Goal: Information Seeking & Learning: Compare options

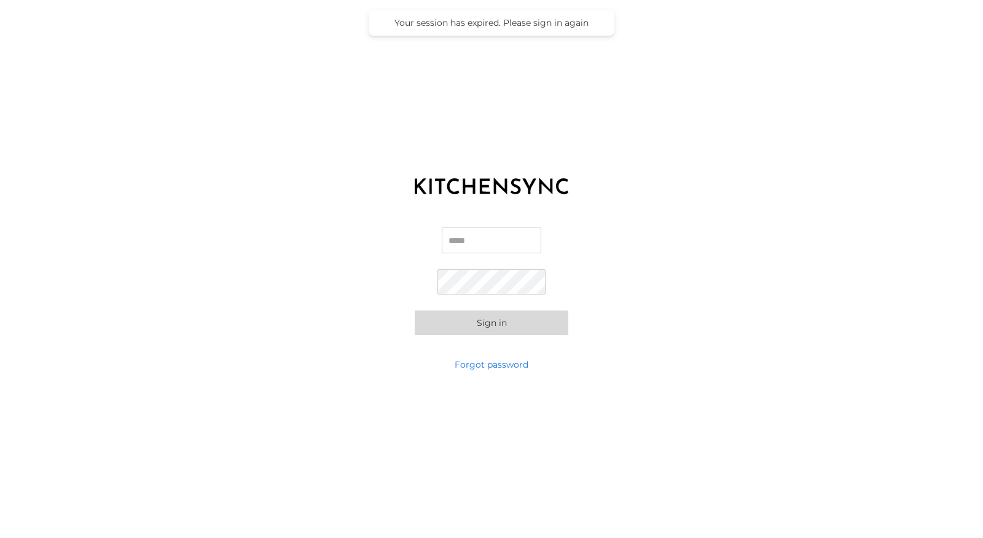
click at [493, 232] on input "Email" at bounding box center [492, 240] width 100 height 26
type input "**********"
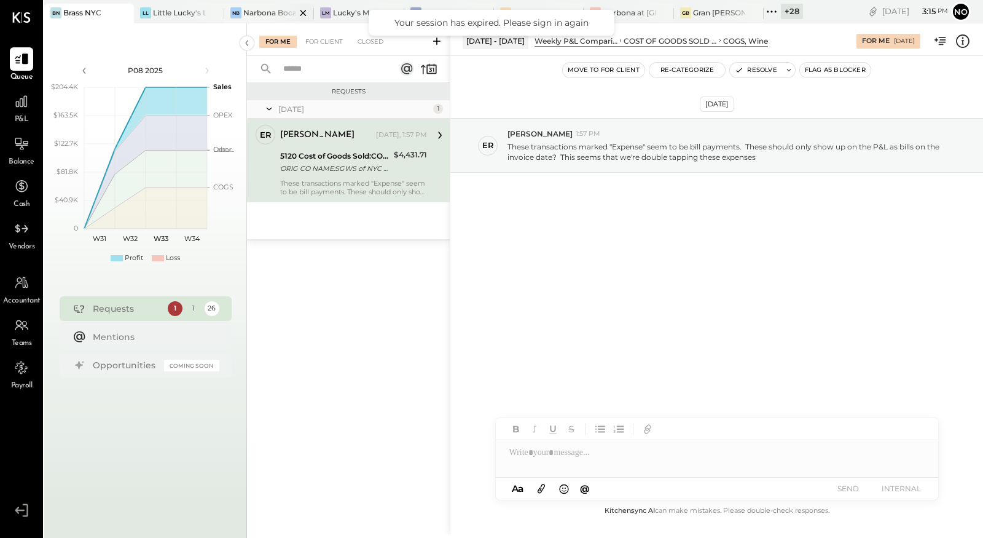
click at [264, 11] on div "Narbona Boca Ratōn" at bounding box center [269, 12] width 52 height 10
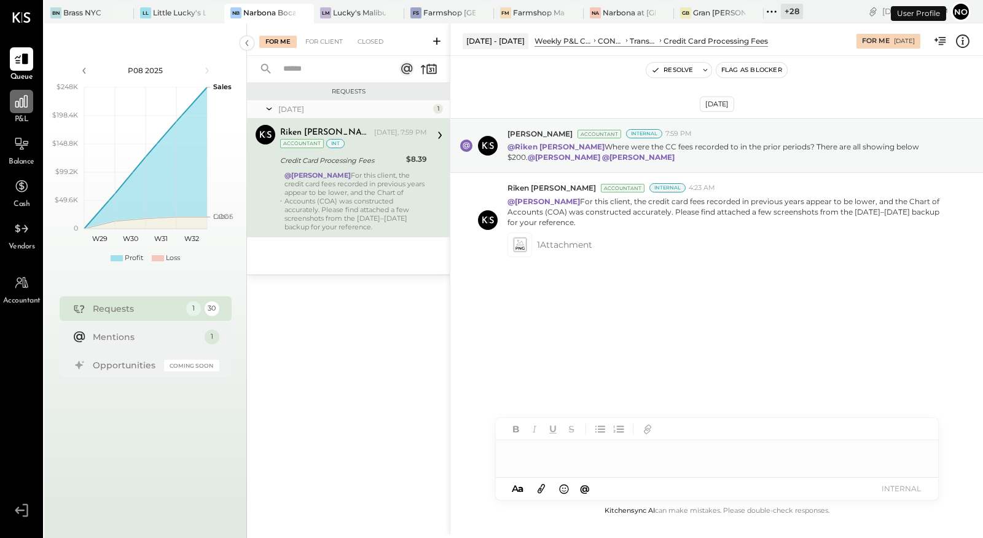
click at [17, 105] on icon at bounding box center [22, 101] width 16 height 16
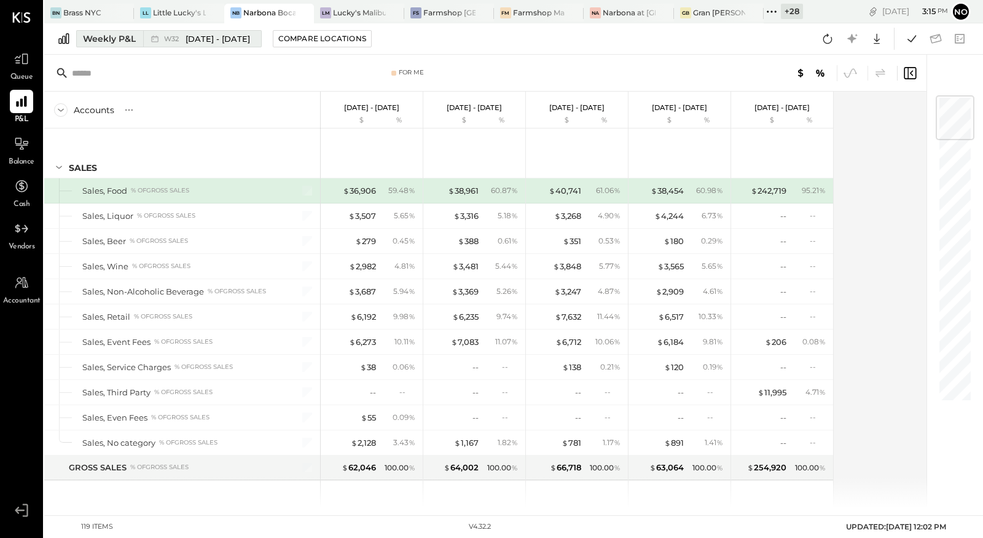
click at [192, 39] on span "[DATE] - [DATE]" at bounding box center [218, 39] width 65 height 12
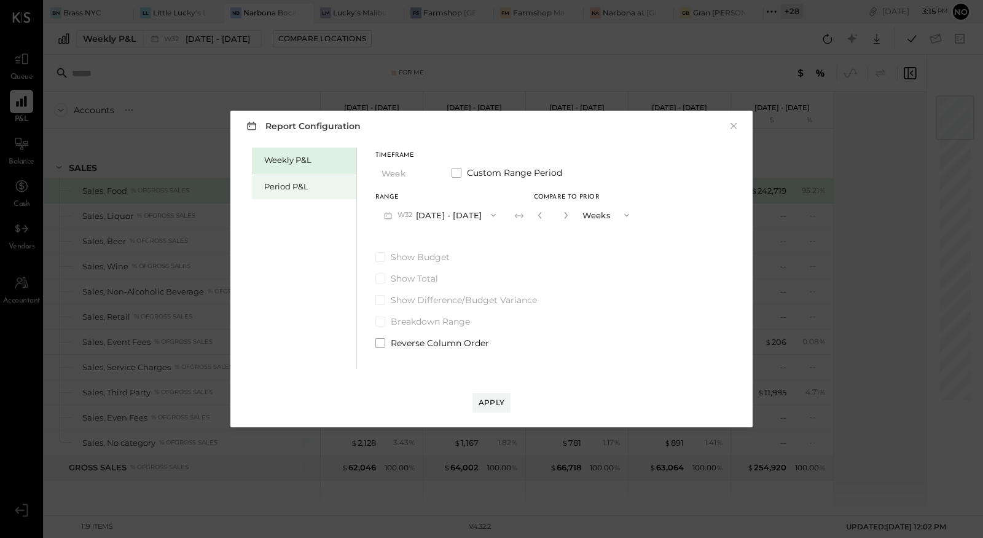
click at [282, 184] on div "Period P&L" at bounding box center [307, 187] width 86 height 12
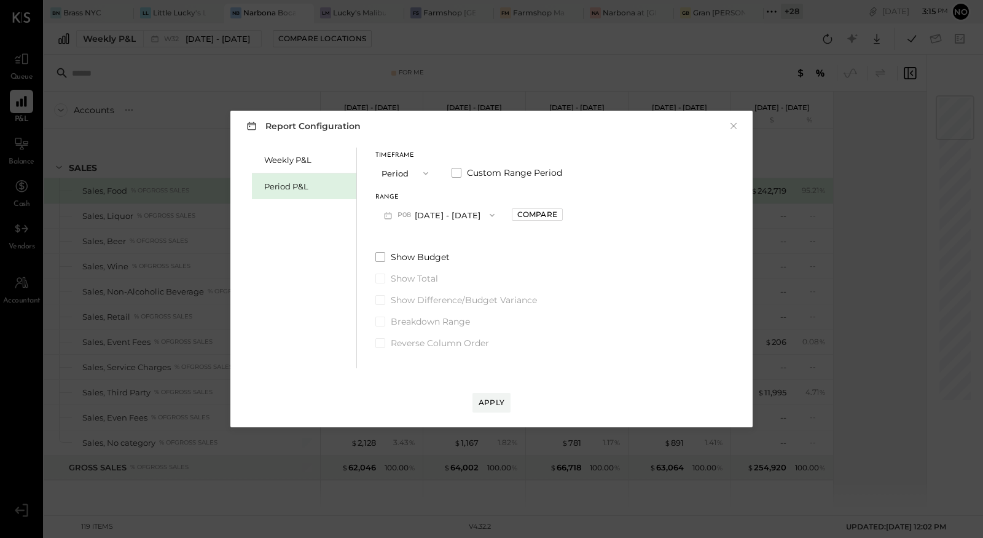
click at [463, 212] on button "P08 [DATE] - [DATE]" at bounding box center [439, 214] width 128 height 23
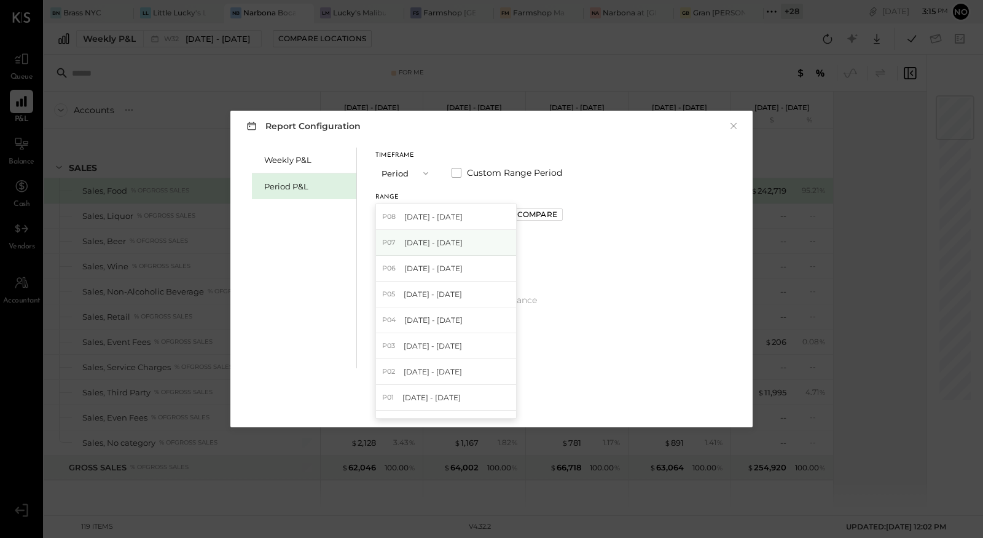
click at [451, 242] on span "[DATE] - [DATE]" at bounding box center [433, 242] width 58 height 10
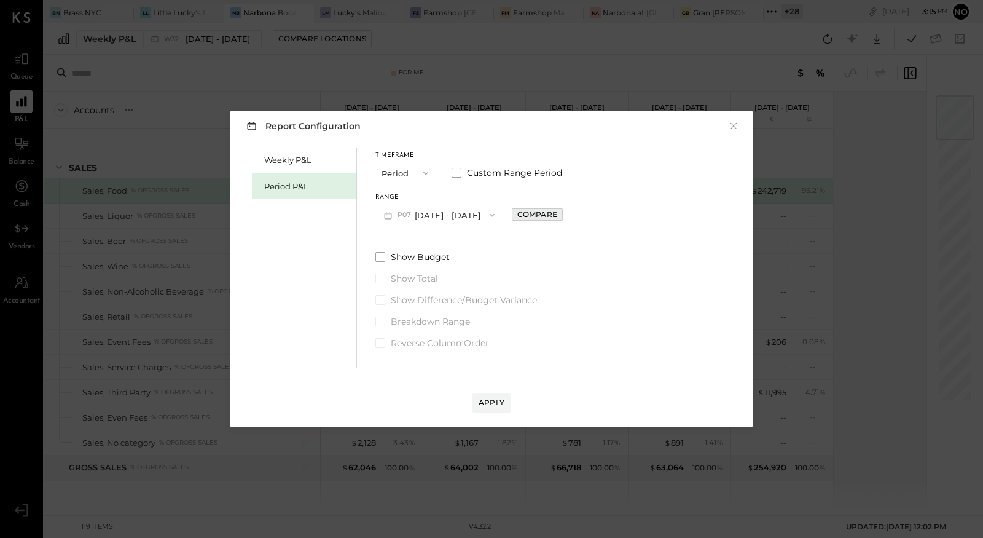
click at [557, 213] on div "Compare" at bounding box center [537, 214] width 40 height 10
click at [570, 210] on button "button" at bounding box center [565, 215] width 10 height 14
type input "*"
click at [491, 400] on div "Apply" at bounding box center [492, 402] width 26 height 10
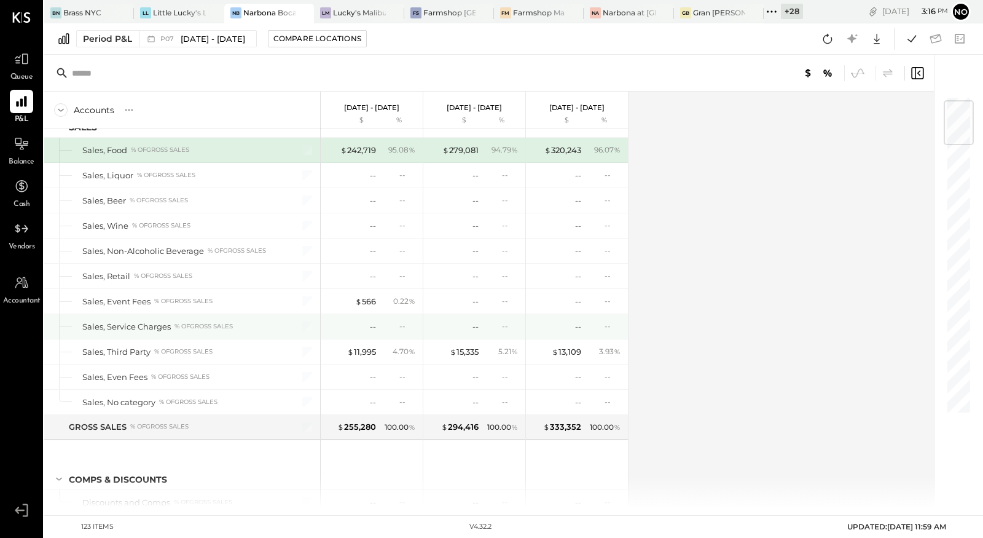
scroll to position [23, 0]
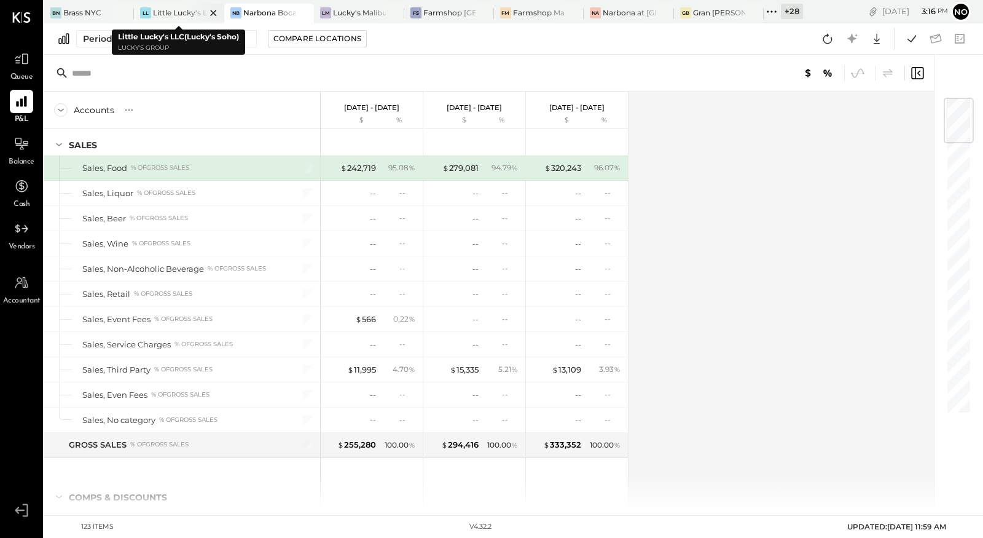
click at [181, 13] on div at bounding box center [202, 13] width 43 height 18
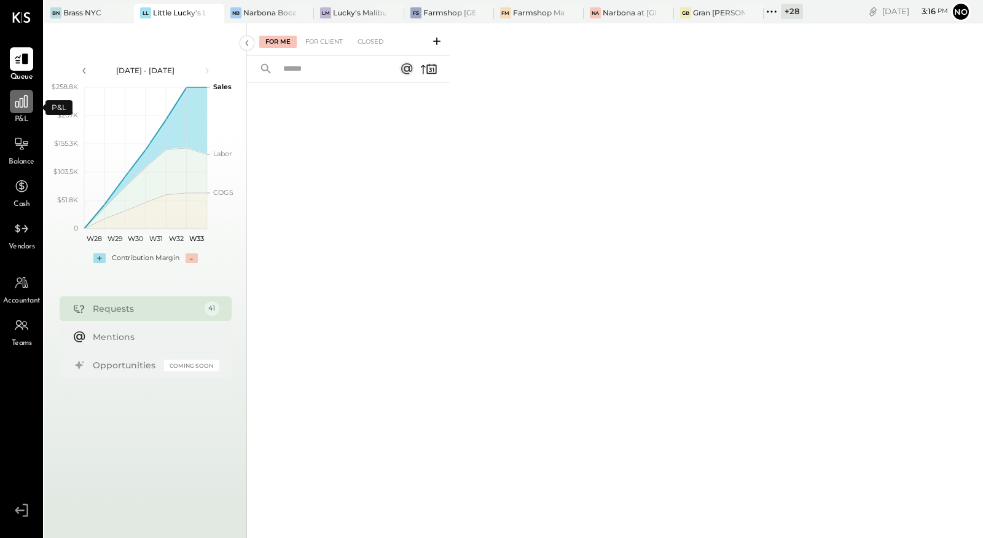
click at [15, 105] on icon at bounding box center [21, 101] width 12 height 12
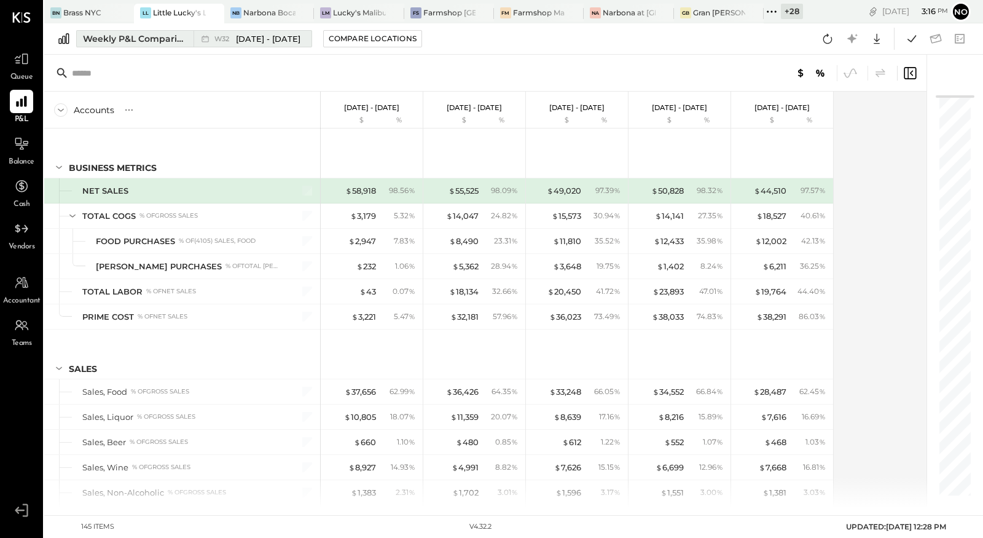
click at [142, 43] on div "Weekly P&L Comparison" at bounding box center [134, 39] width 103 height 12
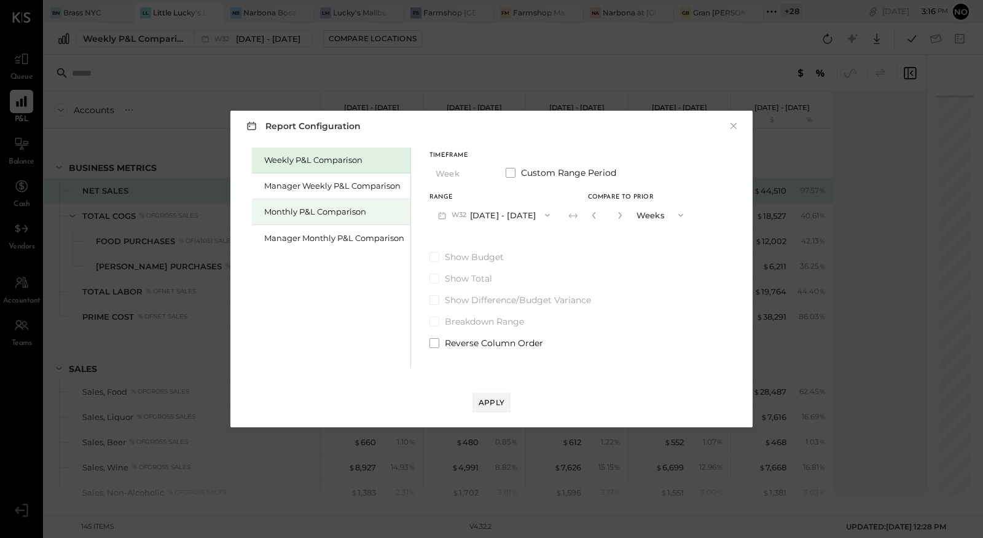
click at [357, 213] on div "Monthly P&L Comparison" at bounding box center [334, 212] width 140 height 12
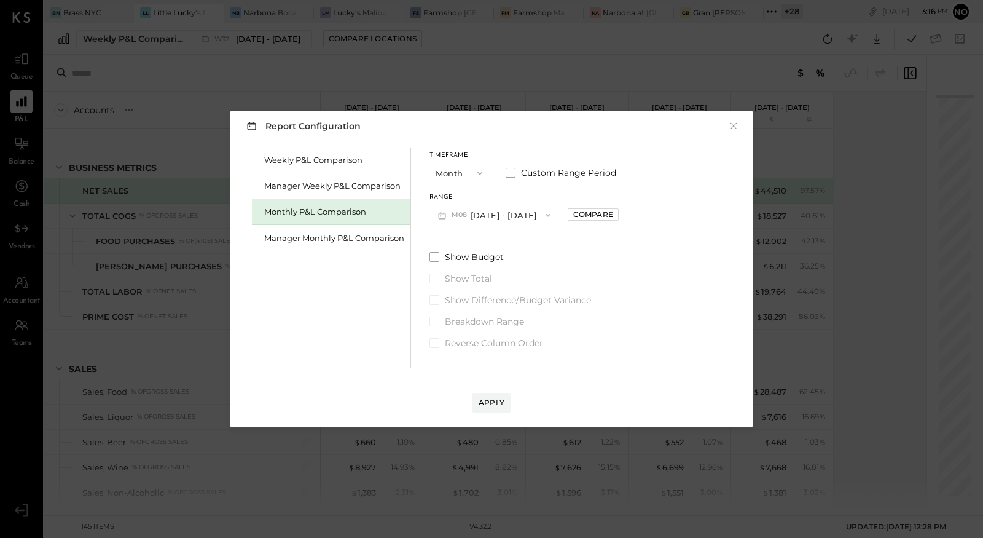
click at [519, 214] on button "M08 [DATE] - [DATE]" at bounding box center [495, 214] width 130 height 23
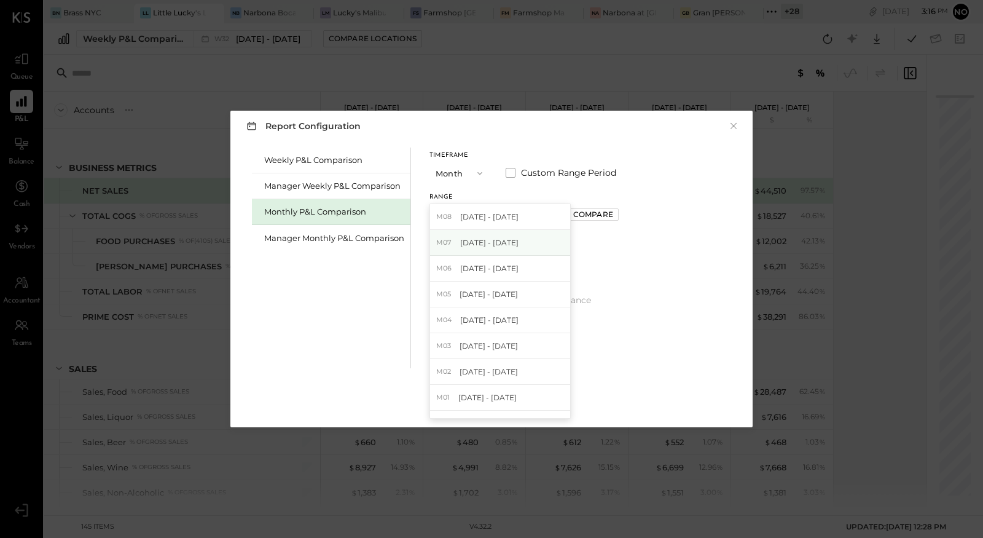
click at [511, 242] on div "M07 [DATE] - [DATE]" at bounding box center [500, 243] width 140 height 26
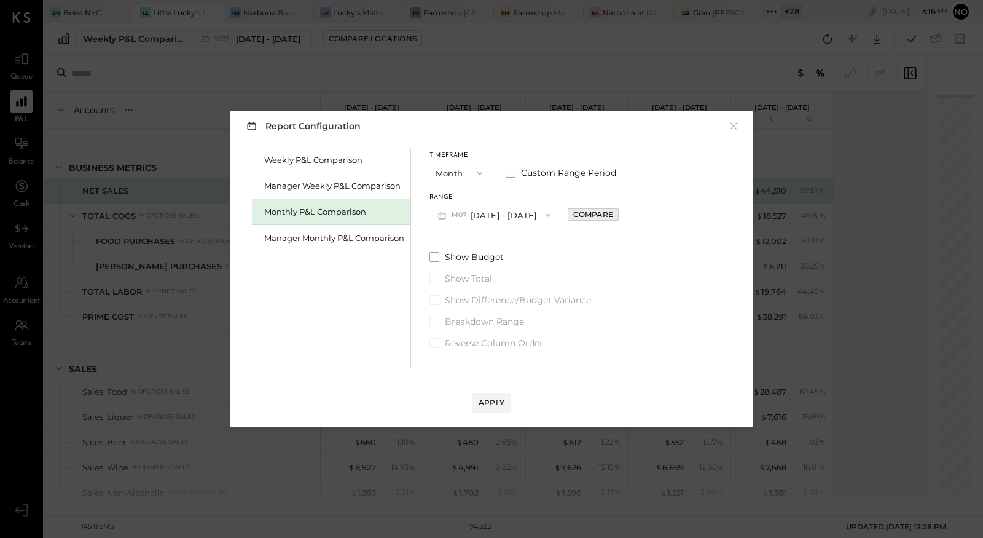
click at [581, 215] on div "Compare" at bounding box center [593, 214] width 40 height 10
click at [617, 215] on icon "button" at bounding box center [620, 214] width 7 height 7
type input "*"
click at [497, 399] on div "Apply" at bounding box center [492, 402] width 26 height 10
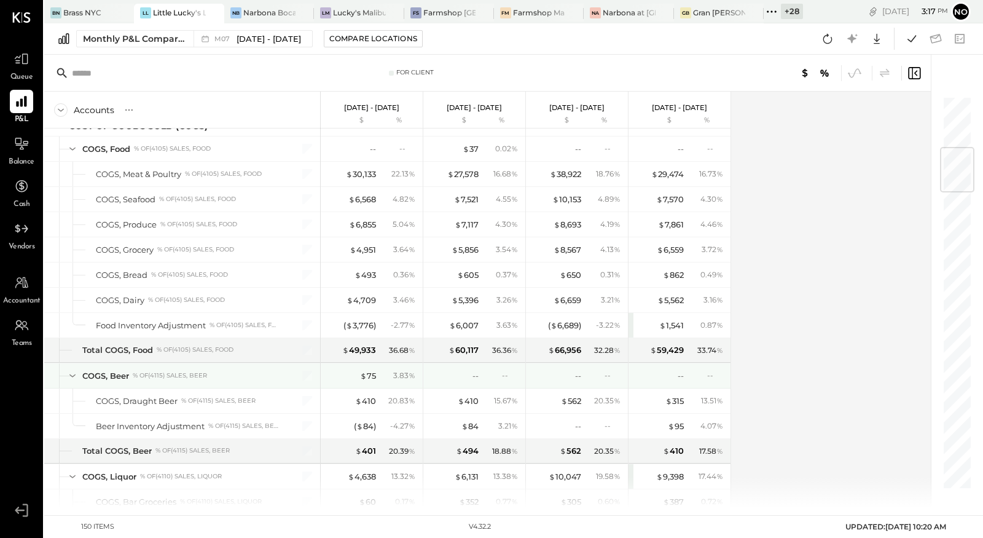
scroll to position [427, 0]
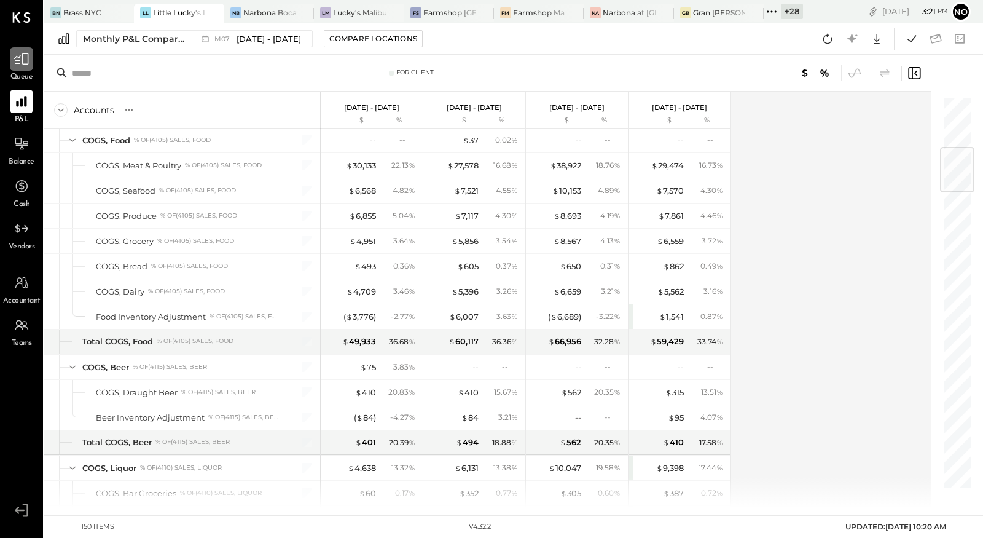
click at [19, 69] on div at bounding box center [21, 58] width 23 height 23
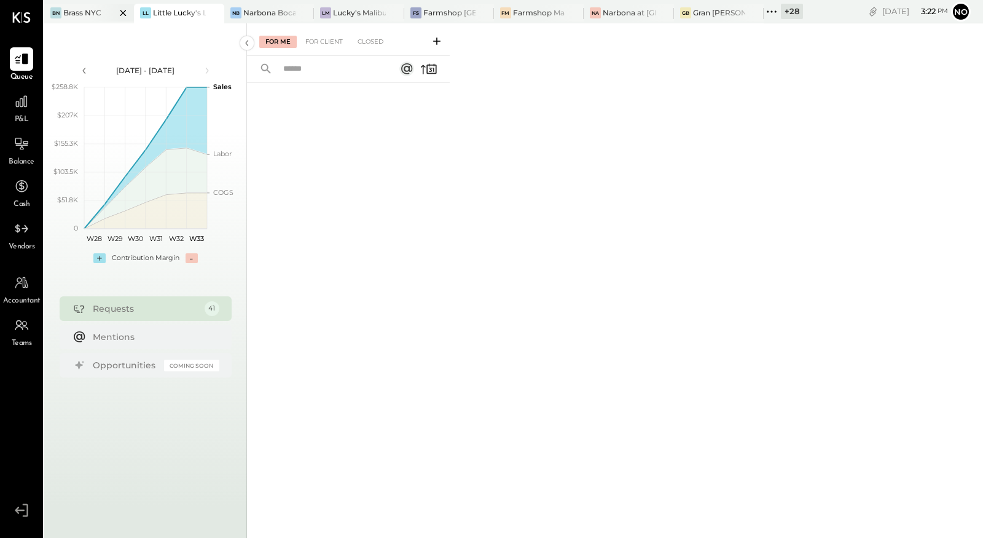
click at [84, 10] on div "Brass NYC" at bounding box center [82, 12] width 38 height 10
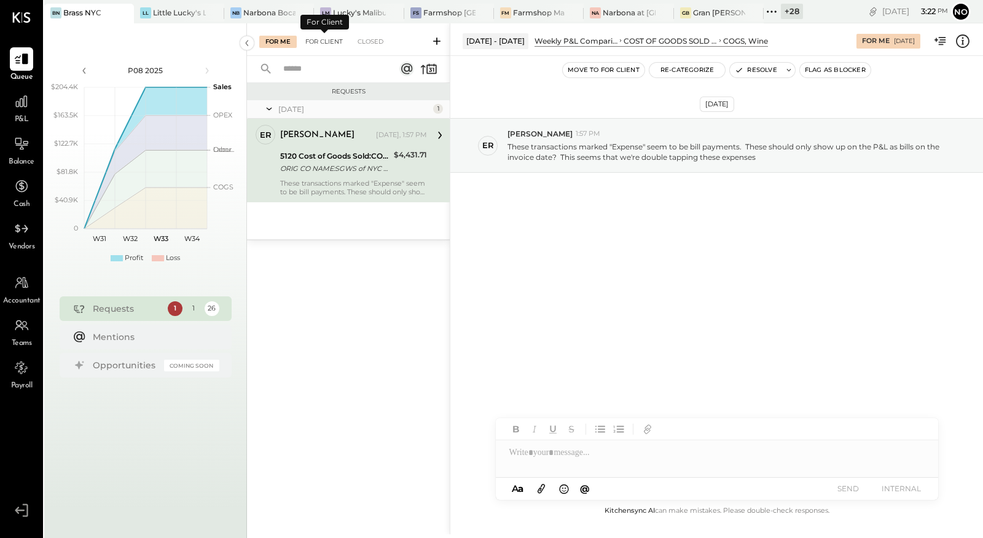
click at [331, 42] on div "For Client" at bounding box center [324, 42] width 50 height 12
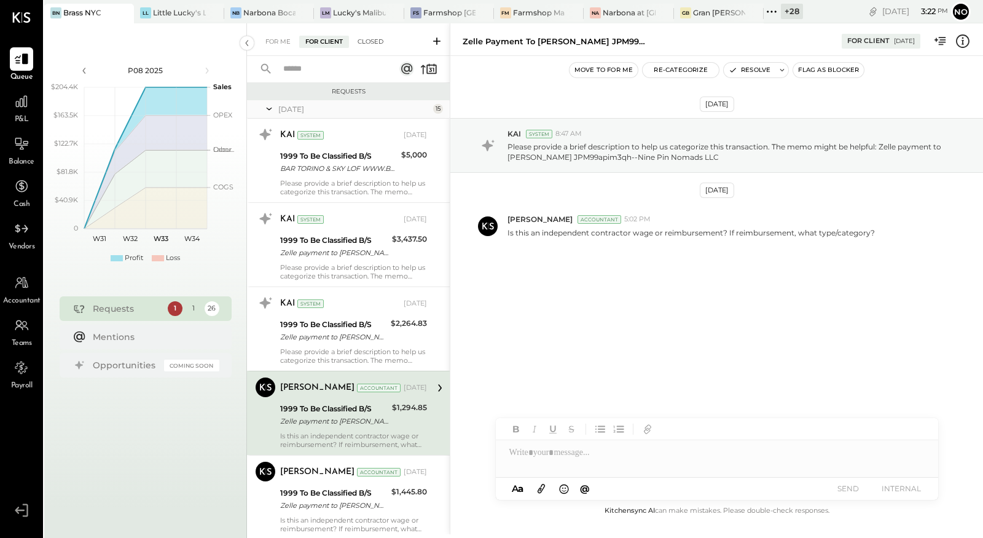
click at [382, 38] on div "Closed" at bounding box center [371, 42] width 38 height 12
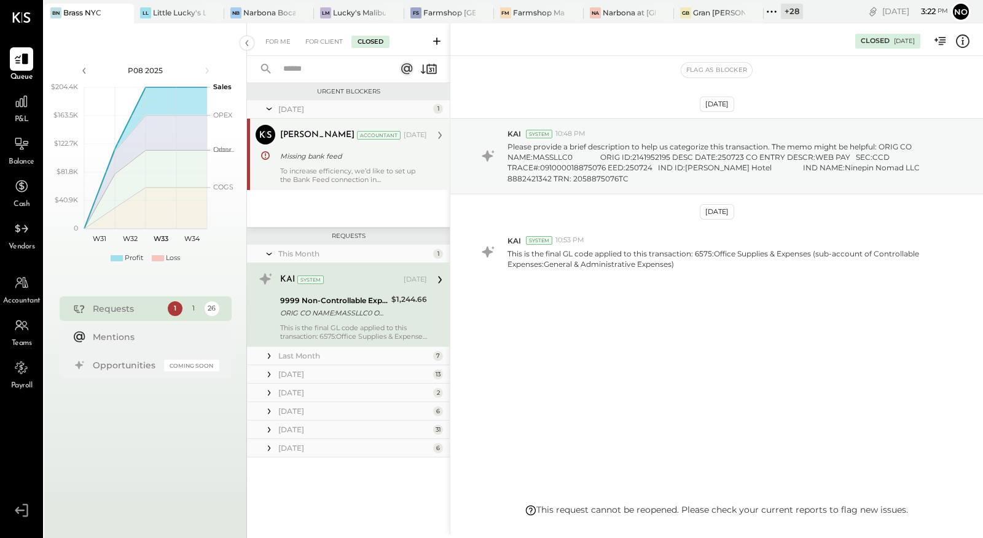
click at [339, 175] on div "To increase efficiency, we’d like to set up the Bank Feed connection in [GEOGRA…" at bounding box center [353, 175] width 147 height 17
